Goal: Task Accomplishment & Management: Use online tool/utility

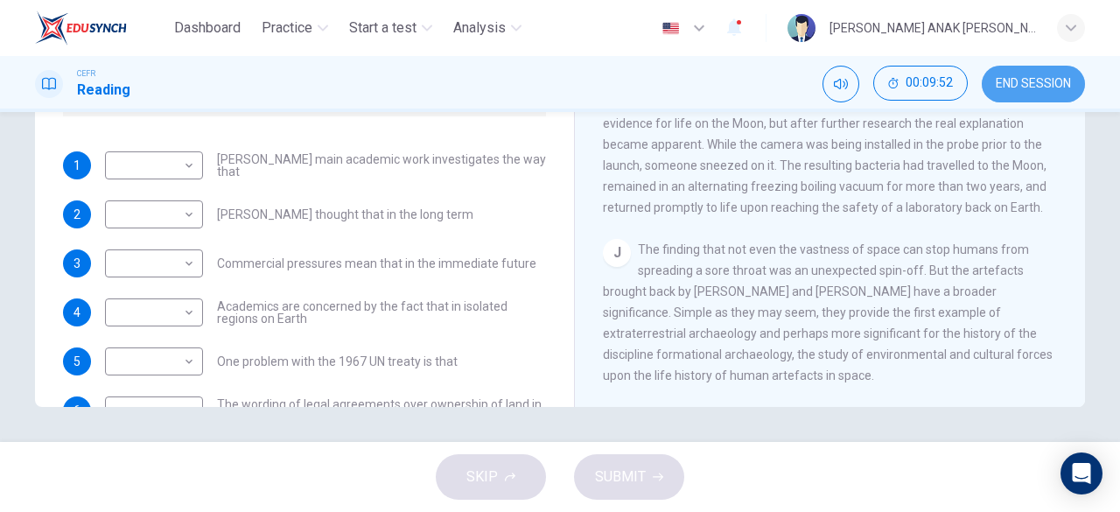
drag, startPoint x: 1017, startPoint y: 93, endPoint x: 616, endPoint y: 99, distance: 401.6
click at [1017, 93] on button "END SESSION" at bounding box center [1032, 84] width 103 height 37
